Goal: Transaction & Acquisition: Purchase product/service

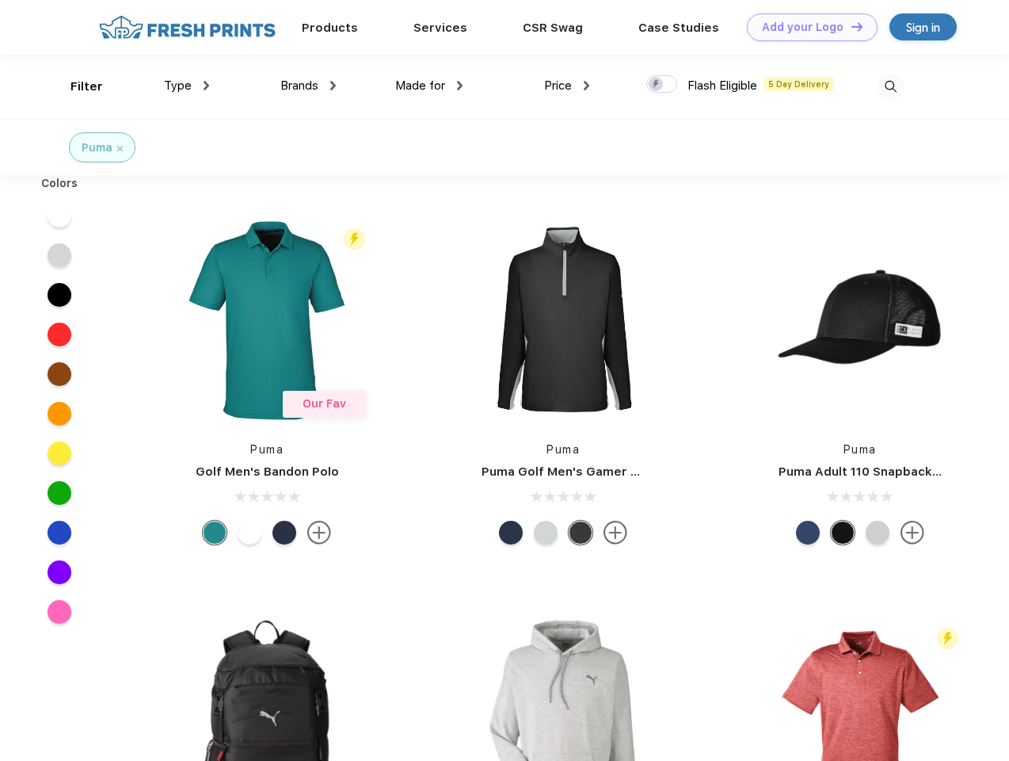
click at [807, 27] on link "Add your Logo Design Tool" at bounding box center [812, 27] width 131 height 28
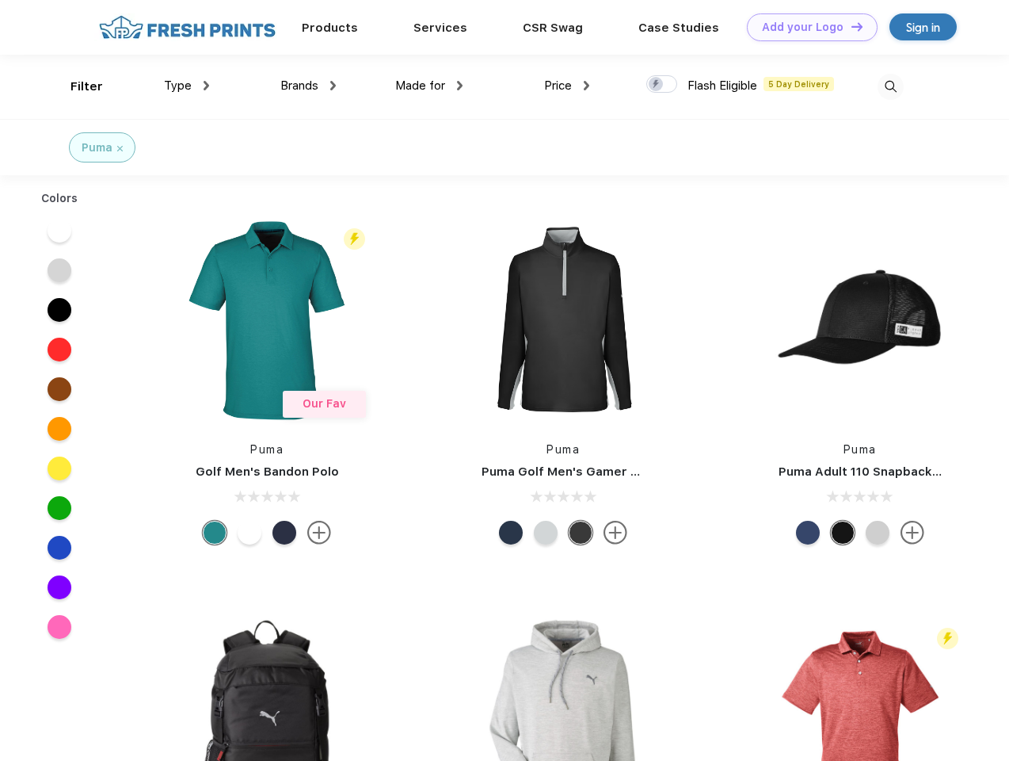
click at [0, 0] on div "Design Tool" at bounding box center [0, 0] width 0 height 0
click at [850, 26] on link "Add your Logo Design Tool" at bounding box center [812, 27] width 131 height 28
click at [76, 86] on div "Filter" at bounding box center [87, 87] width 32 height 18
click at [187, 86] on span "Type" at bounding box center [178, 85] width 28 height 14
click at [308, 86] on span "Brands" at bounding box center [300, 85] width 38 height 14
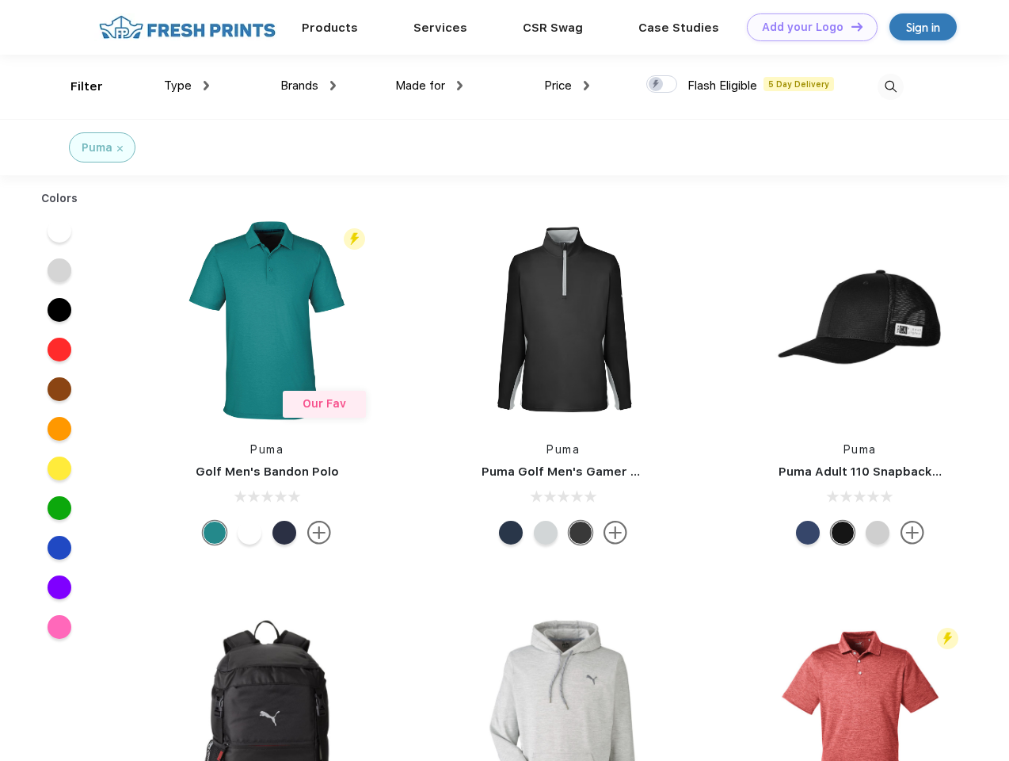
click at [429, 86] on span "Made for" at bounding box center [420, 85] width 50 height 14
click at [567, 86] on span "Price" at bounding box center [558, 85] width 28 height 14
click at [662, 85] on div at bounding box center [662, 83] width 31 height 17
click at [657, 85] on input "checkbox" at bounding box center [652, 79] width 10 height 10
click at [891, 86] on img at bounding box center [891, 87] width 26 height 26
